Goal: Find specific page/section: Find specific page/section

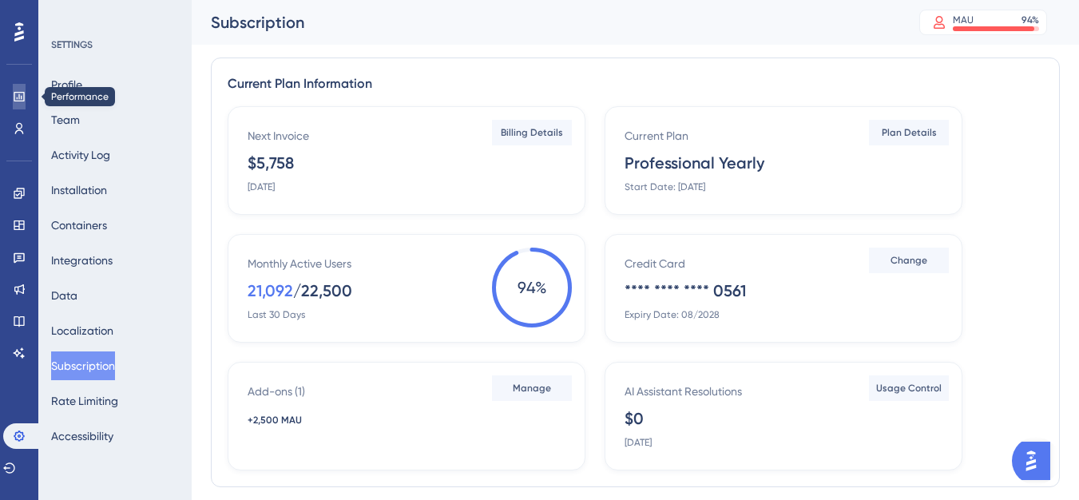
click at [15, 99] on icon at bounding box center [19, 96] width 13 height 13
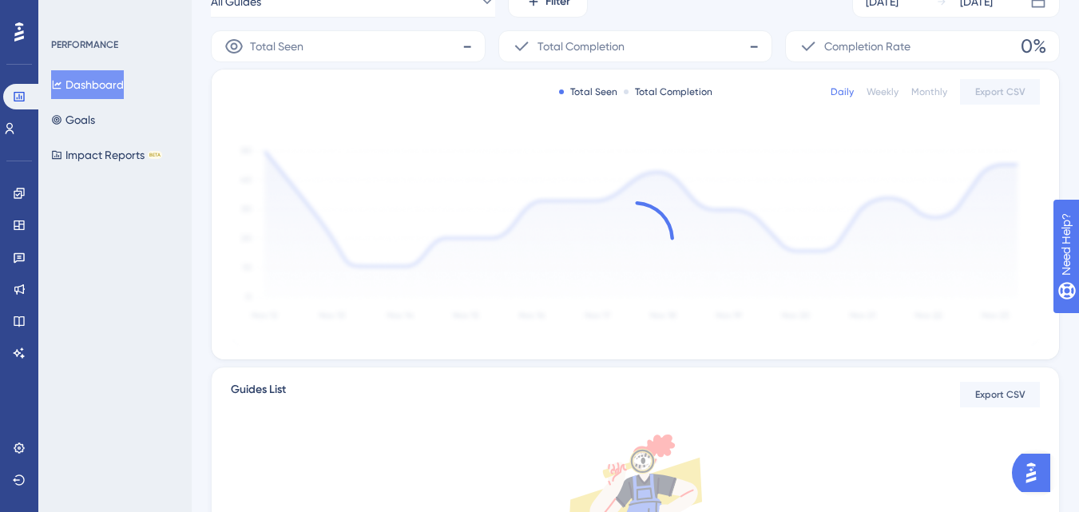
scroll to position [160, 0]
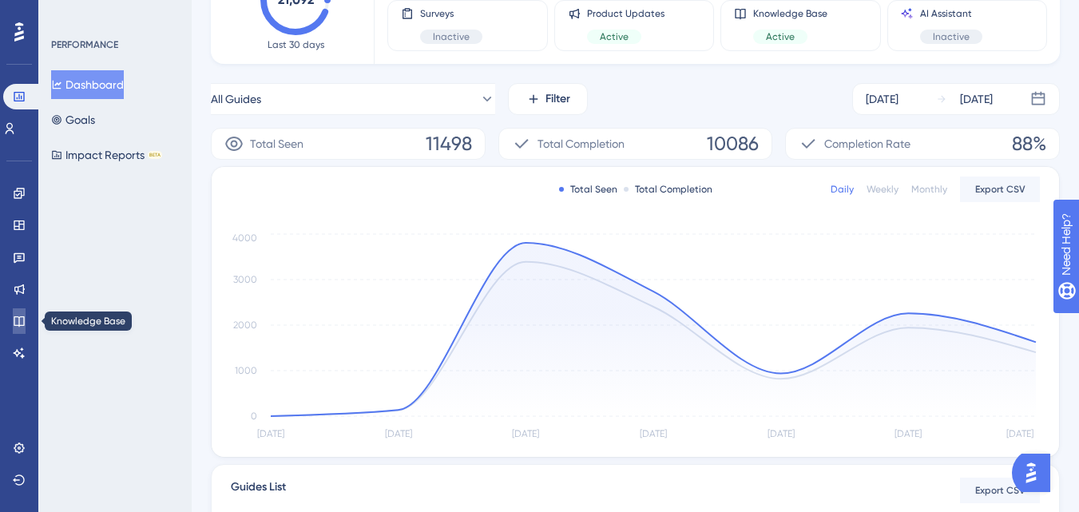
click at [18, 312] on link at bounding box center [19, 321] width 13 height 26
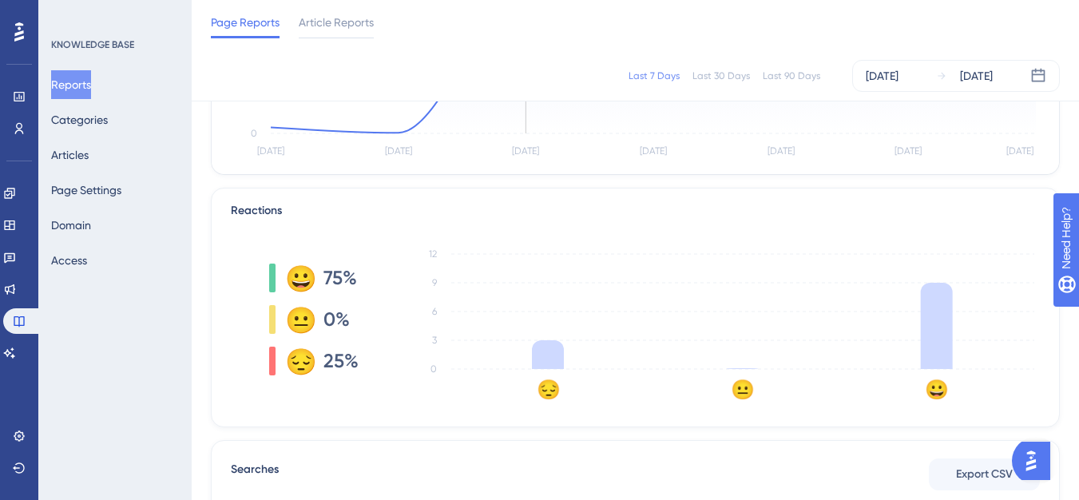
scroll to position [133, 0]
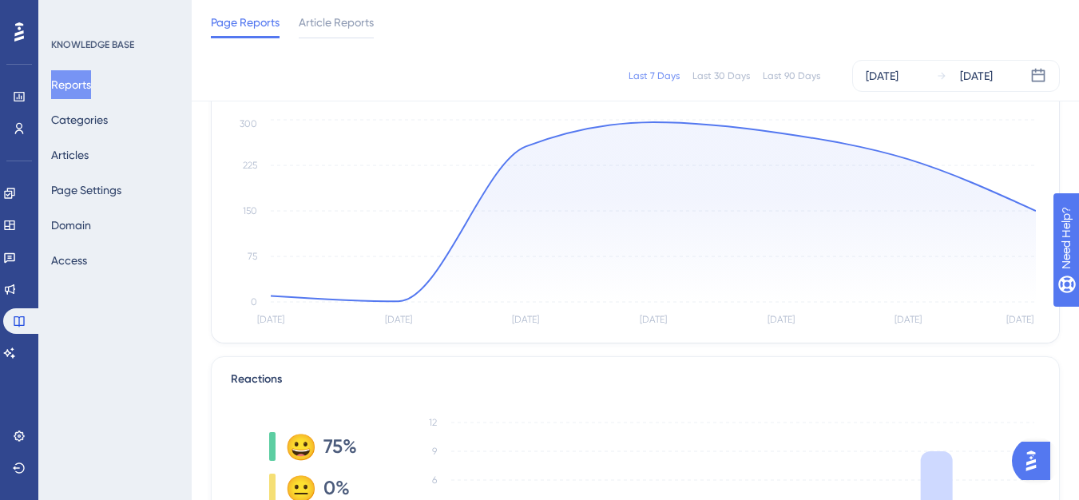
click at [781, 75] on div "Last 90 Days" at bounding box center [790, 75] width 57 height 13
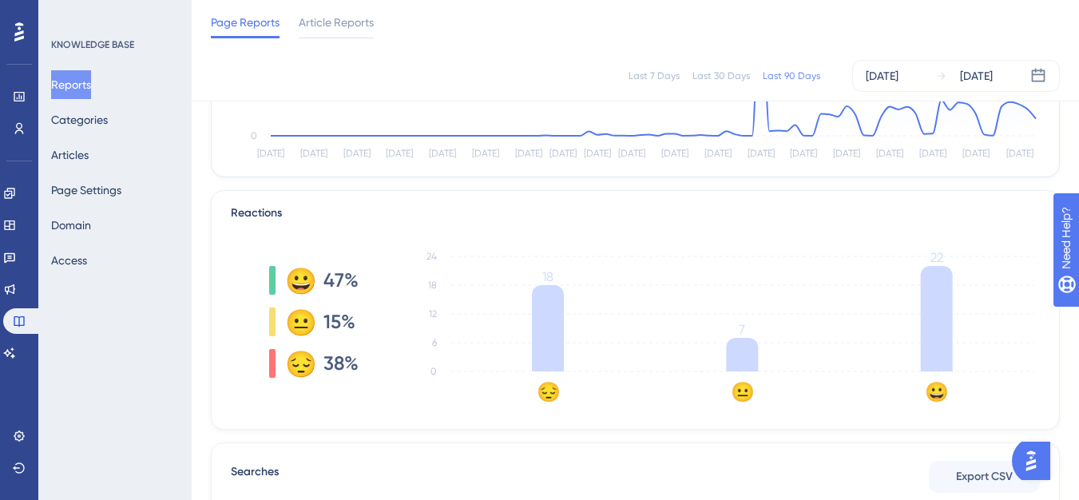
scroll to position [293, 0]
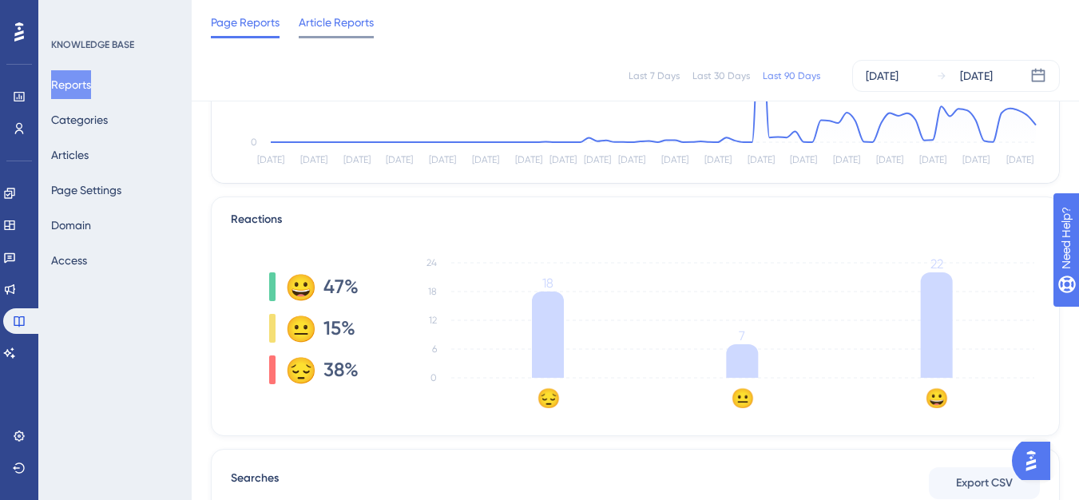
click at [341, 23] on span "Article Reports" at bounding box center [336, 22] width 75 height 19
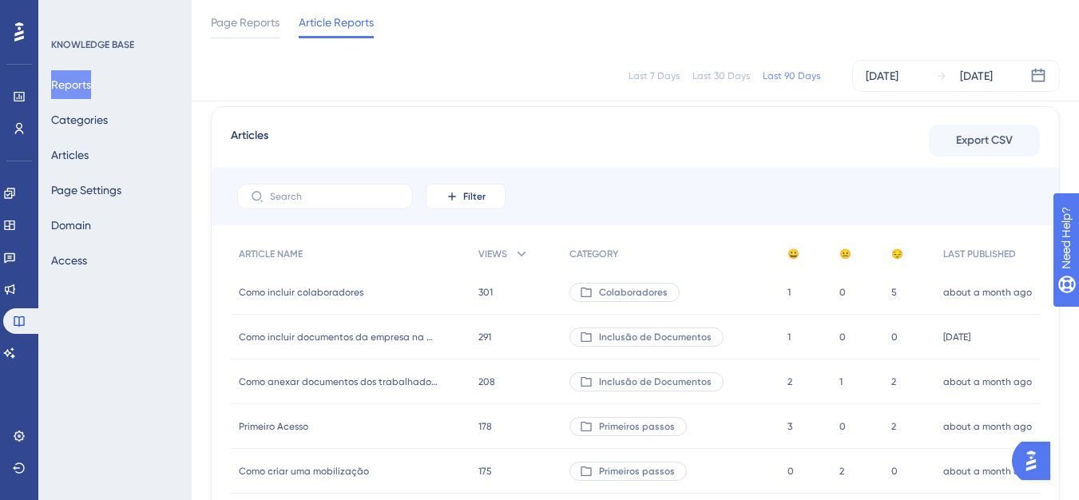
scroll to position [80, 0]
